Goal: Task Accomplishment & Management: Manage account settings

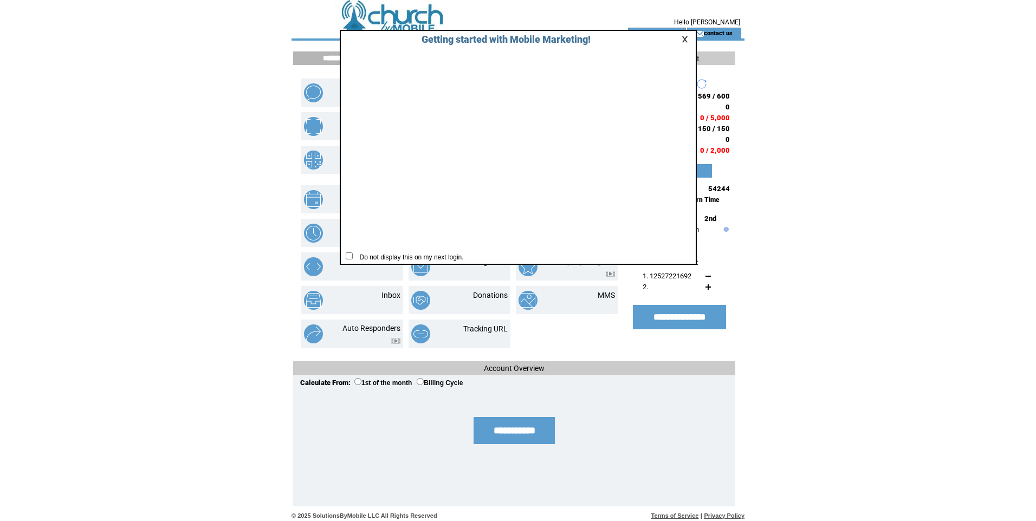
click at [686, 42] on link at bounding box center [687, 39] width 10 height 7
click at [683, 38] on td at bounding box center [517, 39] width 453 height 2
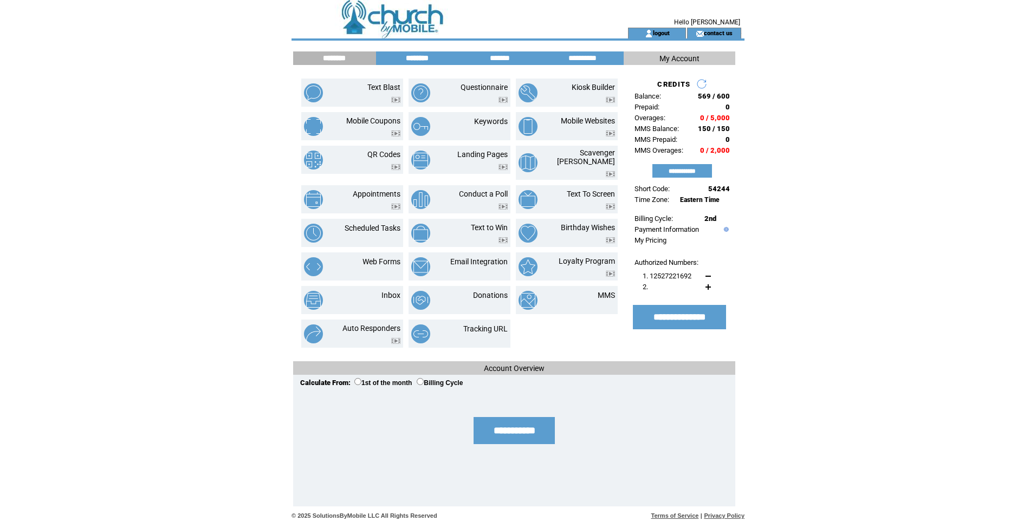
click at [414, 59] on input "********" at bounding box center [417, 58] width 81 height 9
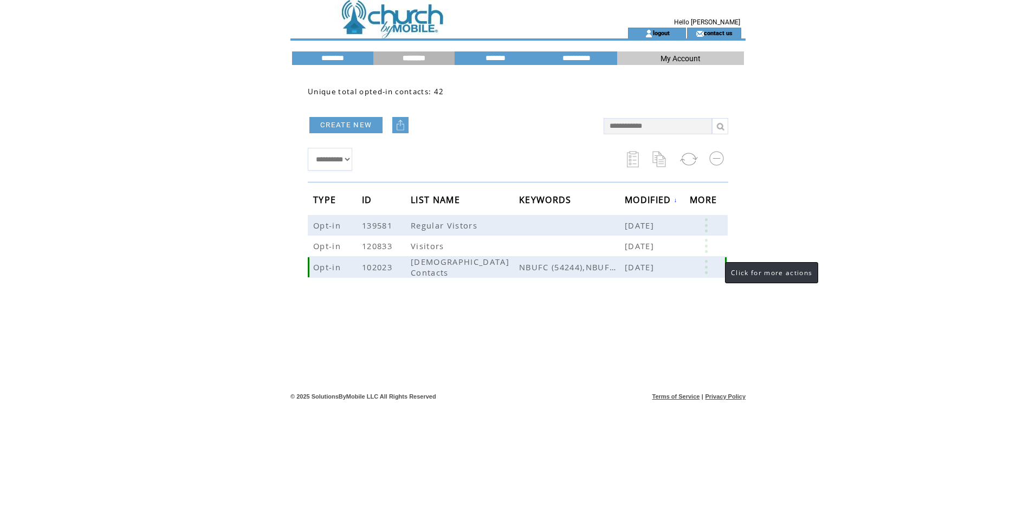
click at [703, 265] on link at bounding box center [706, 267] width 33 height 14
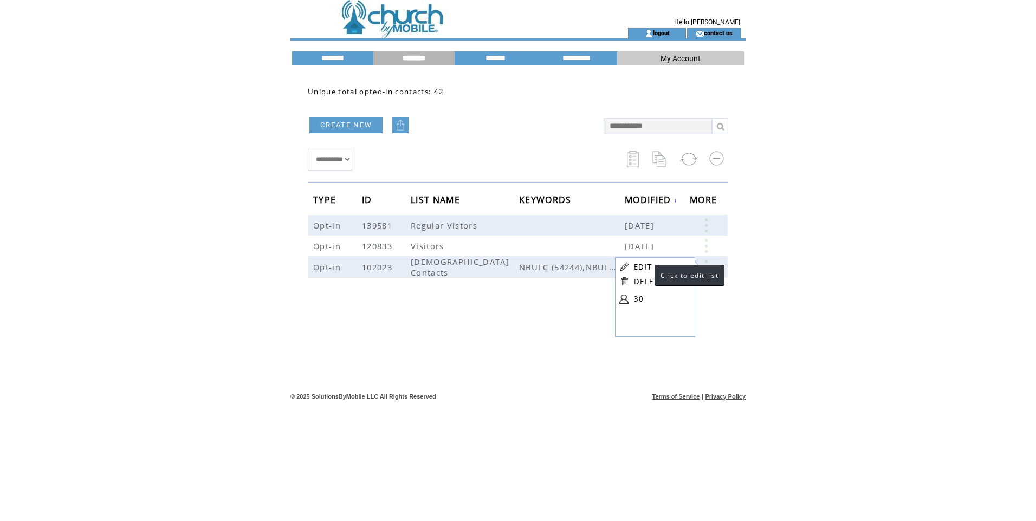
click at [644, 269] on link "EDIT" at bounding box center [643, 267] width 18 height 10
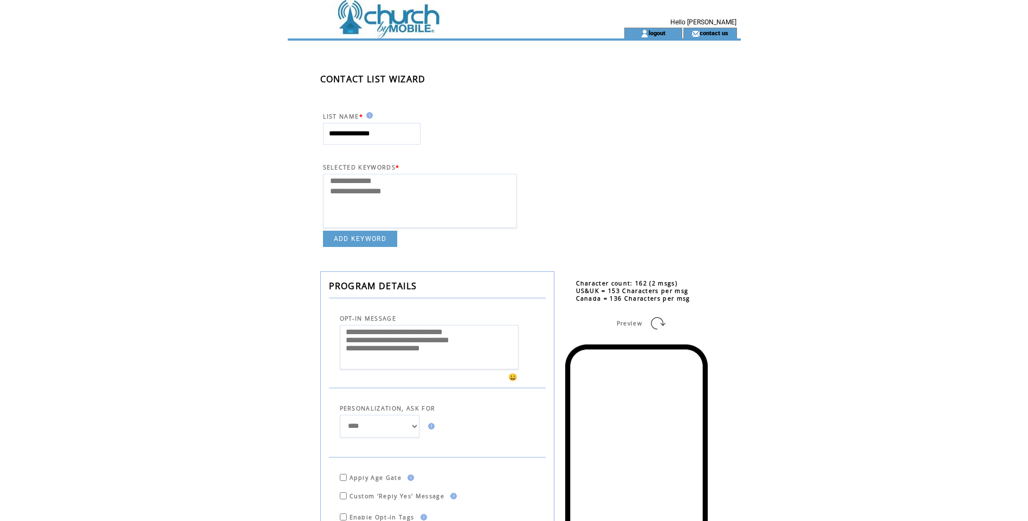
select select
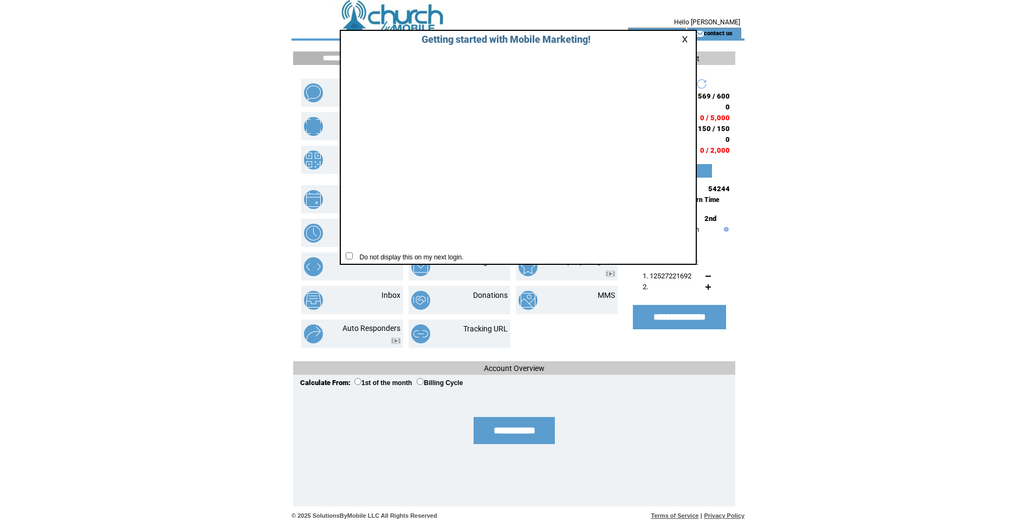
click at [686, 38] on link at bounding box center [687, 39] width 10 height 7
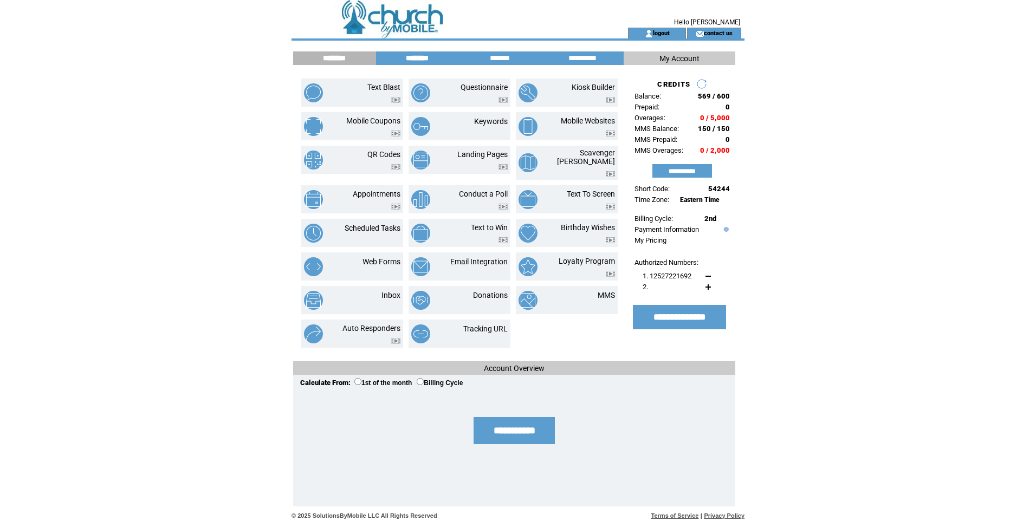
click at [420, 59] on input "********" at bounding box center [417, 58] width 81 height 9
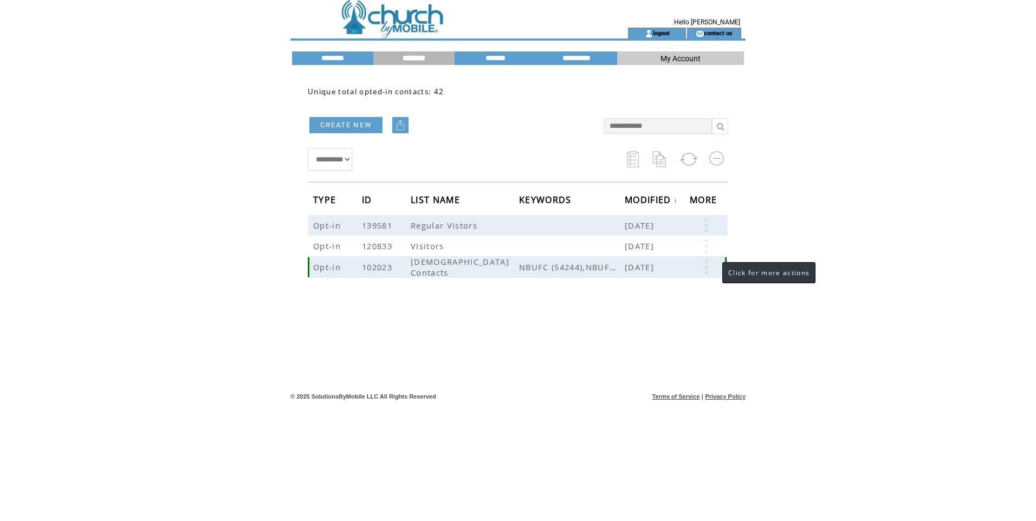
click at [704, 266] on link at bounding box center [706, 267] width 33 height 14
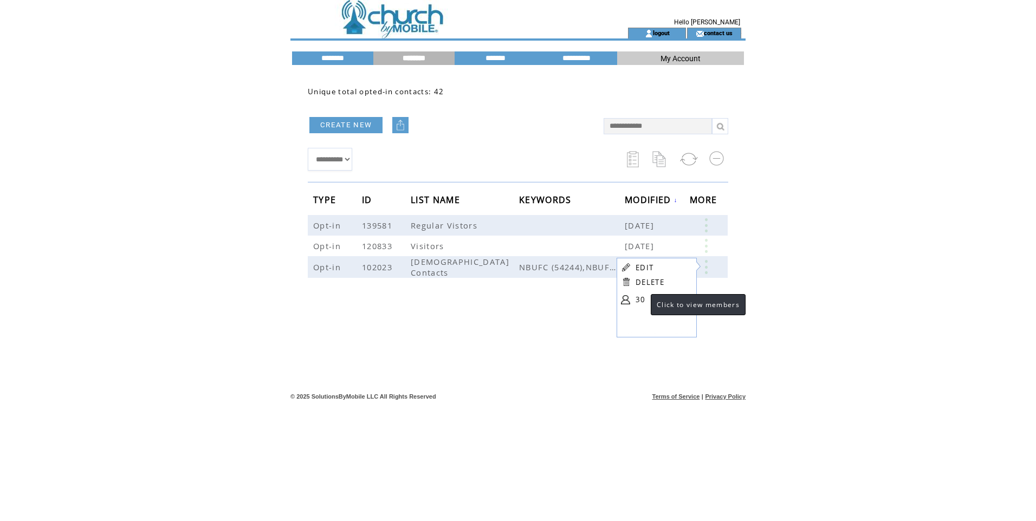
click at [640, 297] on link "30" at bounding box center [662, 299] width 54 height 16
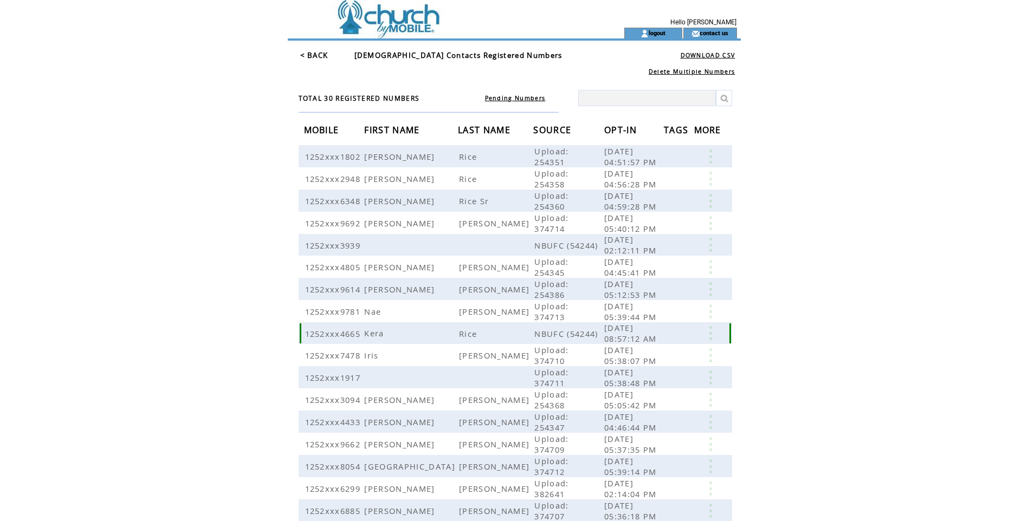
scroll to position [94, 0]
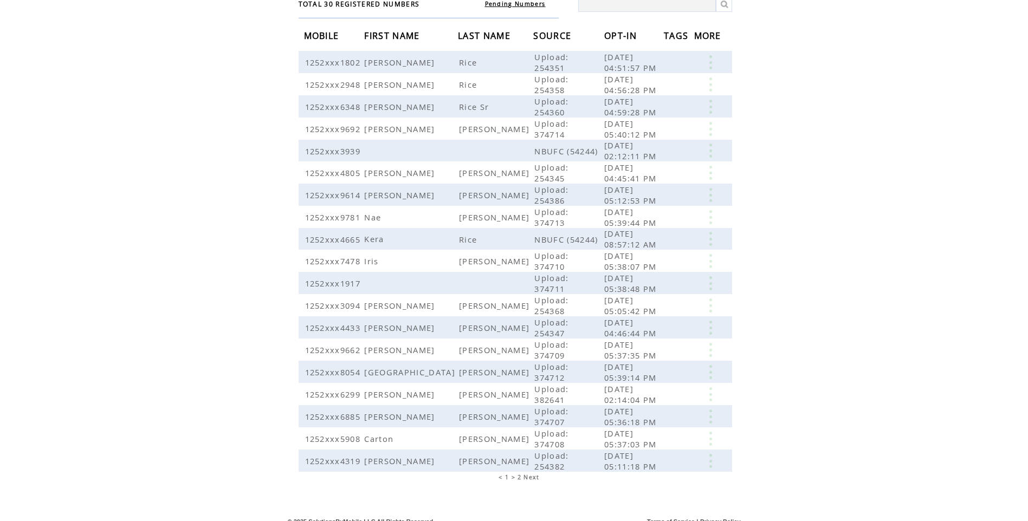
click at [520, 473] on span "2" at bounding box center [519, 477] width 4 height 8
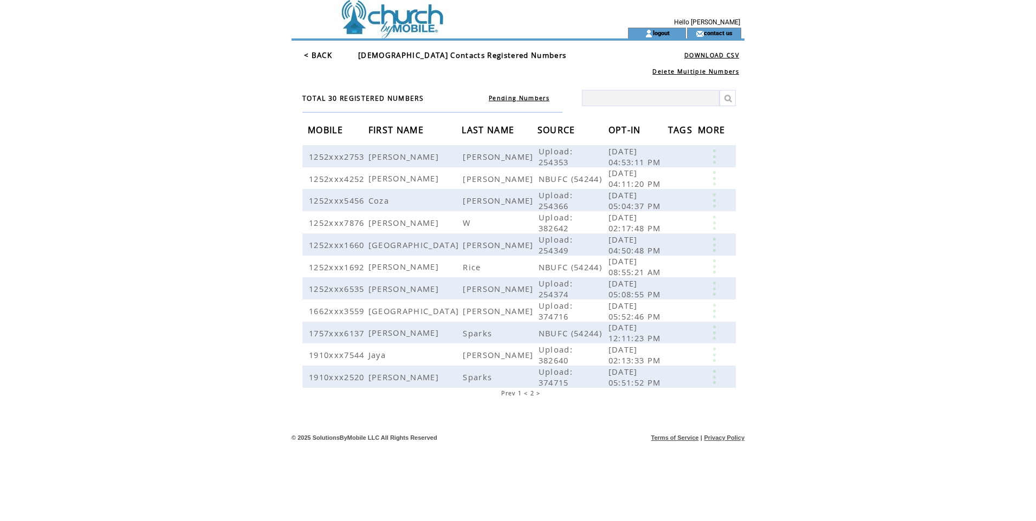
click at [519, 392] on span "1" at bounding box center [520, 394] width 4 height 8
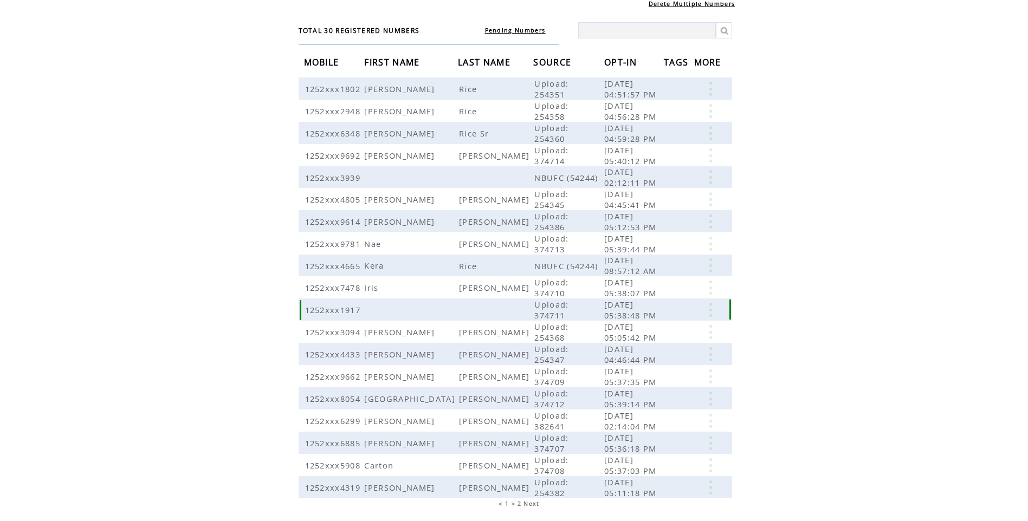
scroll to position [94, 0]
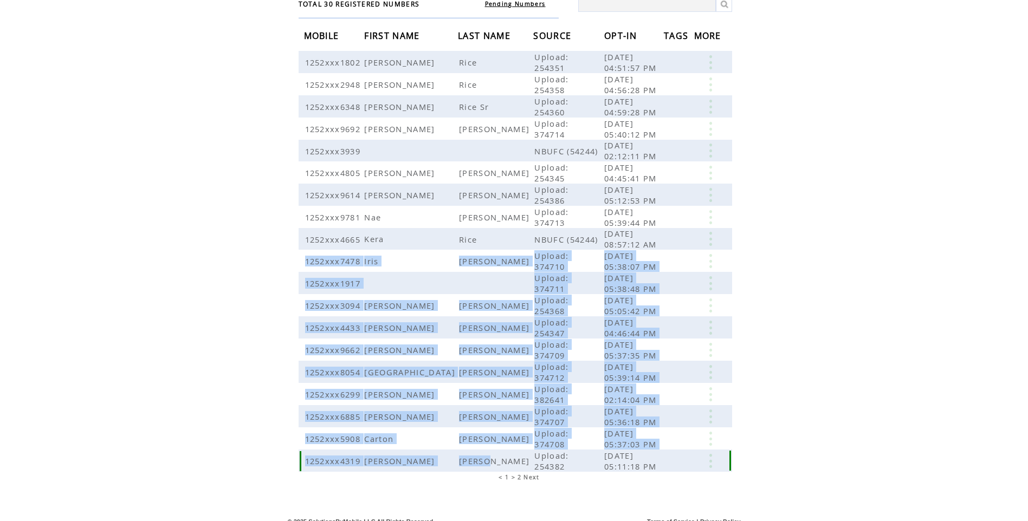
drag, startPoint x: 301, startPoint y: 259, endPoint x: 484, endPoint y: 449, distance: 263.2
click at [484, 449] on tbody "1252xxx1802 Mell Rice Upload: 254351 11/10/2021 04:51:57 PM 1252xxx2948 Tammy R…" at bounding box center [514, 261] width 433 height 421
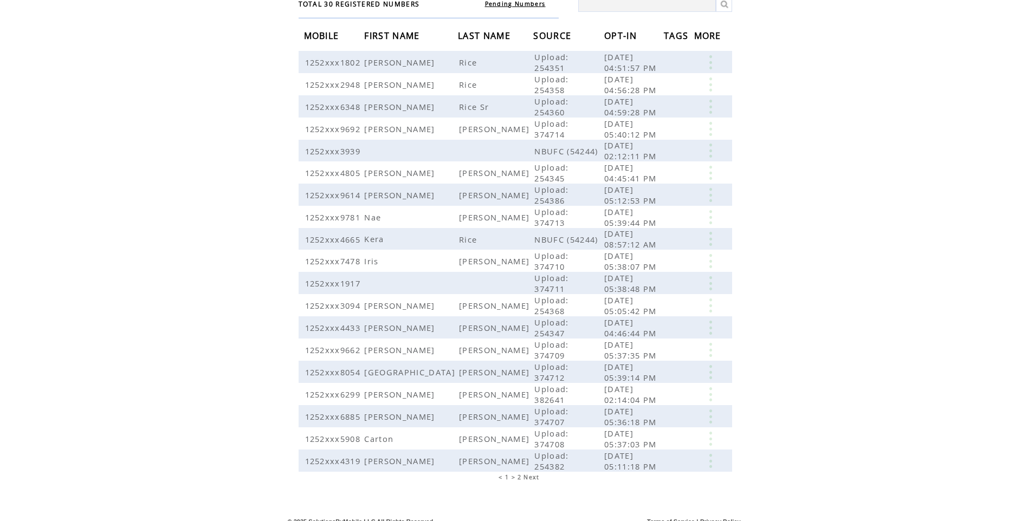
click at [880, 320] on html "**********" at bounding box center [514, 166] width 1028 height 521
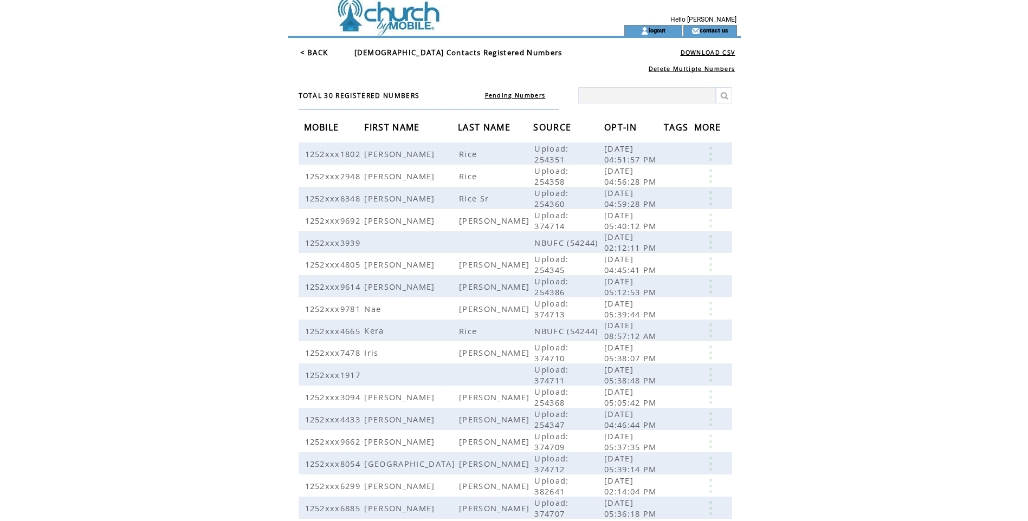
scroll to position [0, 0]
